Goal: Task Accomplishment & Management: Manage account settings

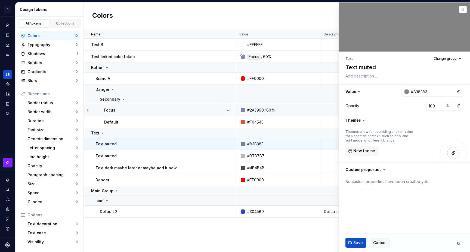
click at [133, 112] on div "Focus" at bounding box center [170, 109] width 132 height 5
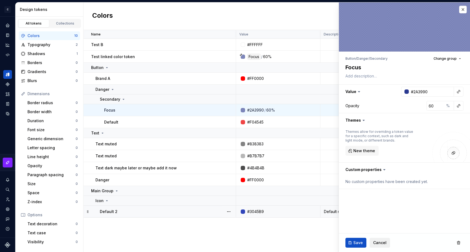
click at [377, 243] on span "Cancel" at bounding box center [380, 242] width 13 height 5
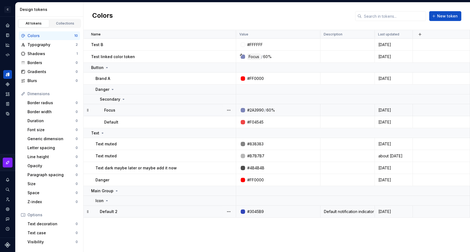
click at [198, 112] on div "Focus" at bounding box center [170, 109] width 132 height 5
type textarea "*"
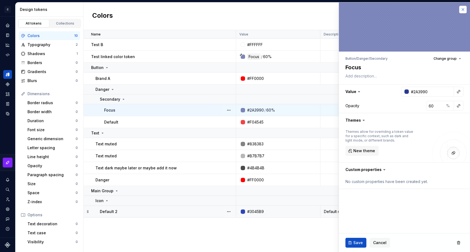
click at [464, 9] on button "button" at bounding box center [464, 10] width 8 height 8
